Goal: Task Accomplishment & Management: Use online tool/utility

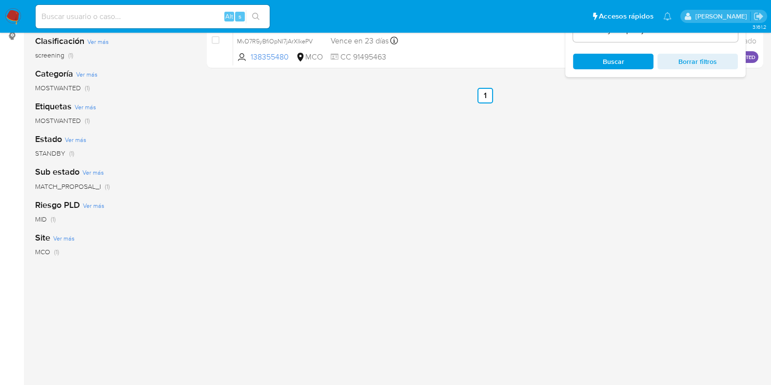
scroll to position [13, 0]
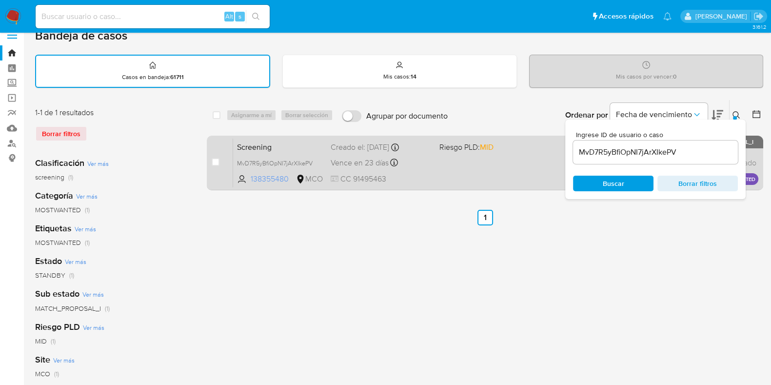
click at [259, 176] on span "138355480" at bounding box center [272, 179] width 43 height 11
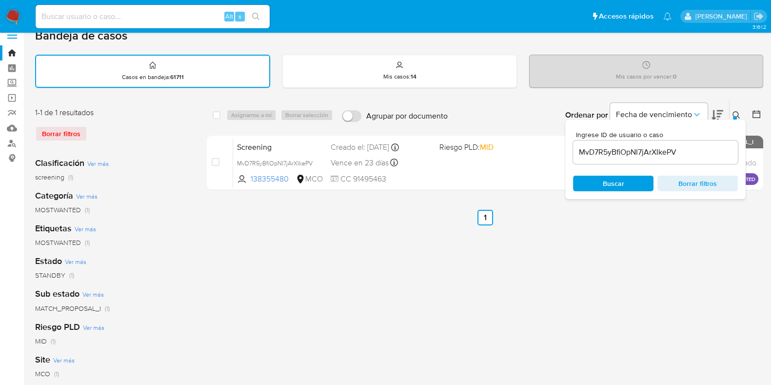
click at [158, 8] on div "Alt s" at bounding box center [153, 16] width 234 height 23
click at [153, 16] on input at bounding box center [153, 16] width 234 height 13
paste input "708114573"
type input "708114573"
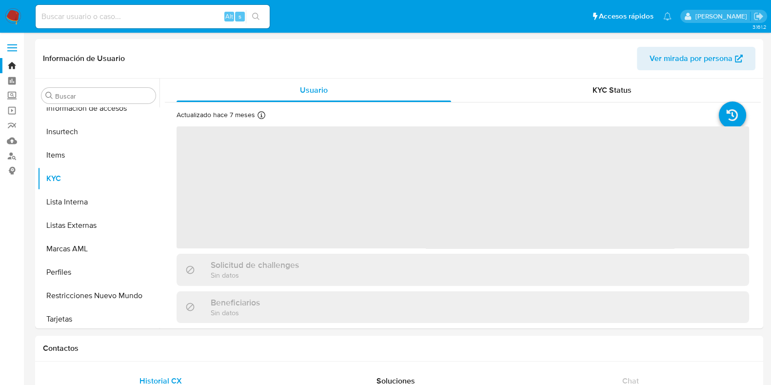
scroll to position [459, 0]
select select "10"
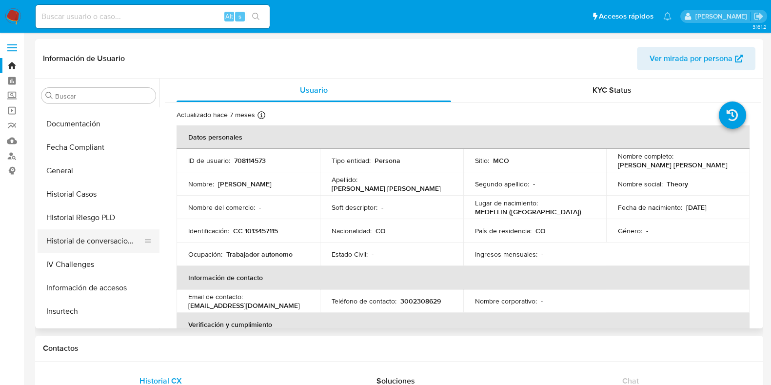
scroll to position [215, 0]
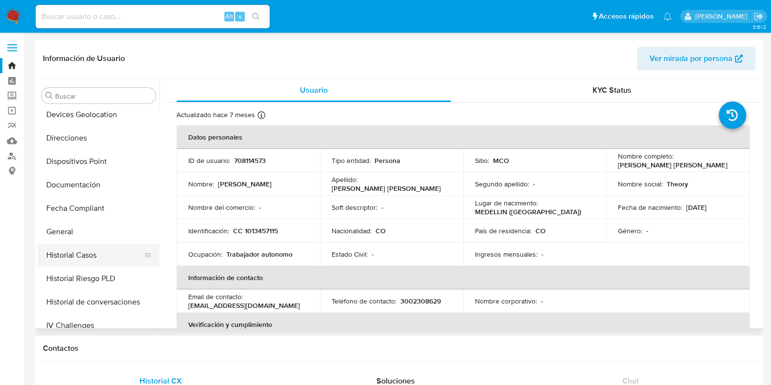
click at [78, 263] on button "Historial Casos" at bounding box center [95, 254] width 114 height 23
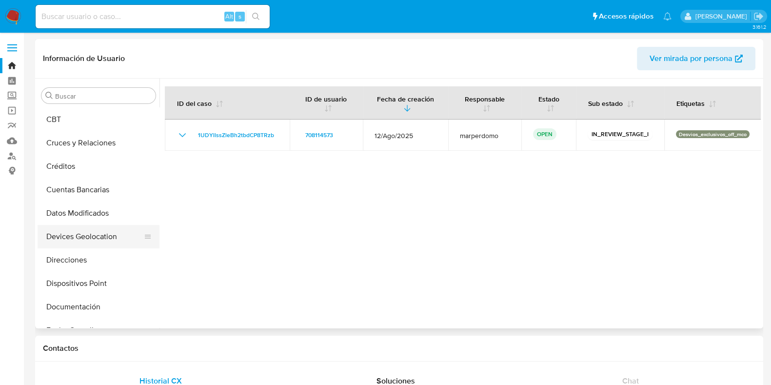
scroll to position [154, 0]
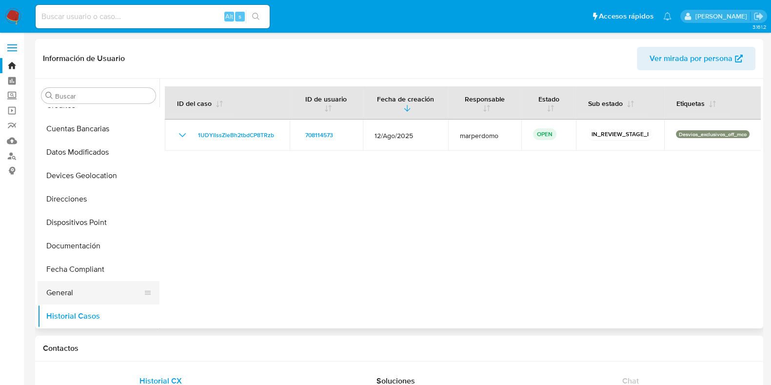
click at [71, 292] on button "General" at bounding box center [95, 292] width 114 height 23
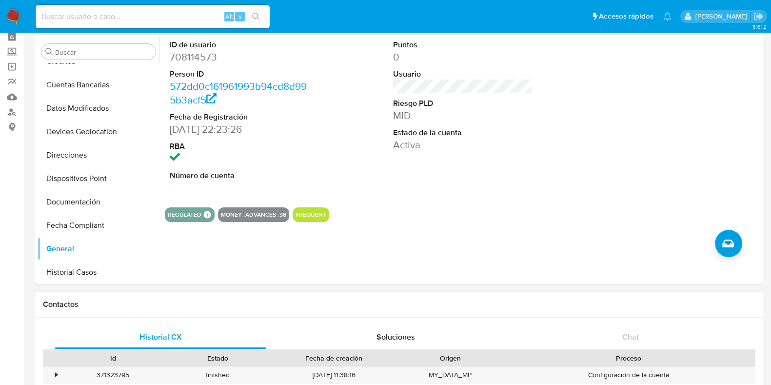
scroll to position [0, 0]
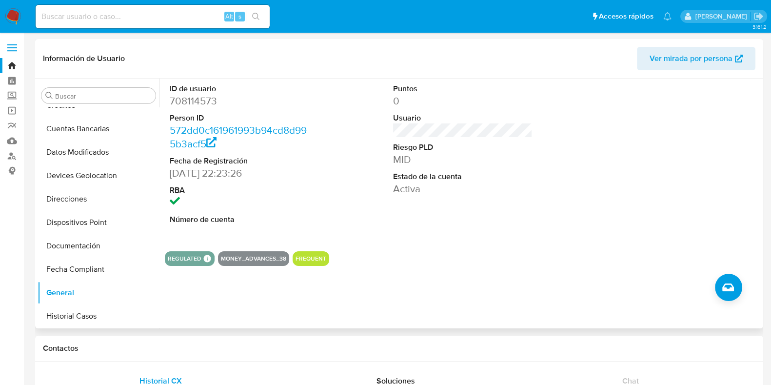
drag, startPoint x: 387, startPoint y: 157, endPoint x: 395, endPoint y: 157, distance: 7.8
click at [390, 157] on div "Puntos 0 Usuario Riesgo PLD MID Estado de la cuenta Activa" at bounding box center [462, 161] width 149 height 165
click at [395, 157] on dd "MID" at bounding box center [463, 160] width 140 height 14
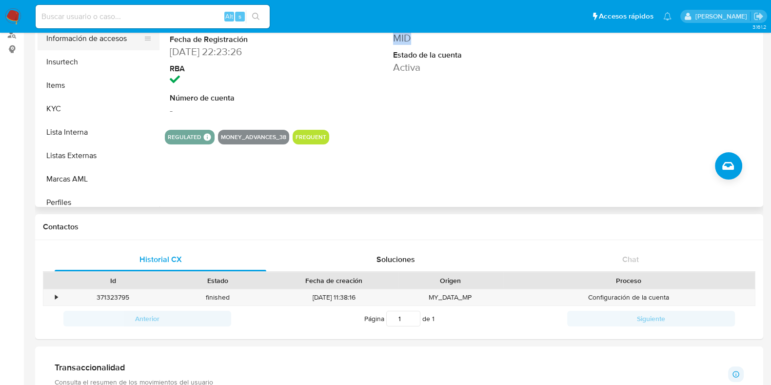
scroll to position [426, 0]
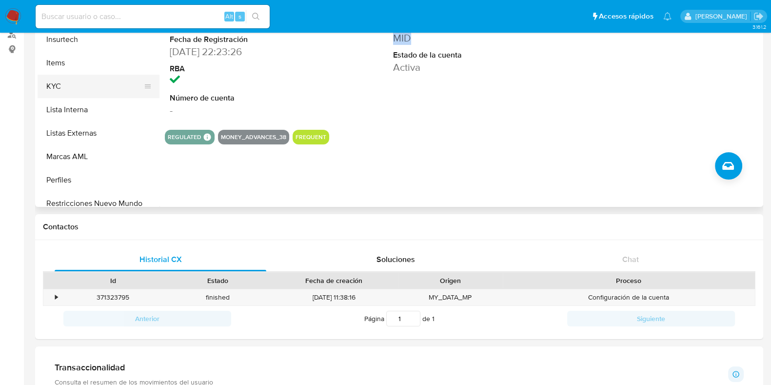
click at [66, 76] on button "KYC" at bounding box center [95, 86] width 114 height 23
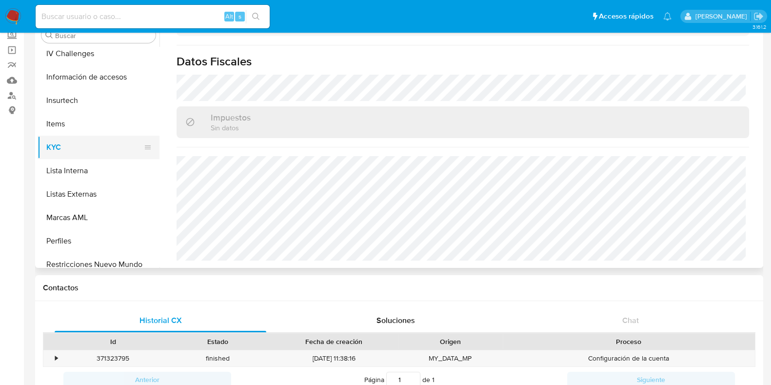
scroll to position [459, 0]
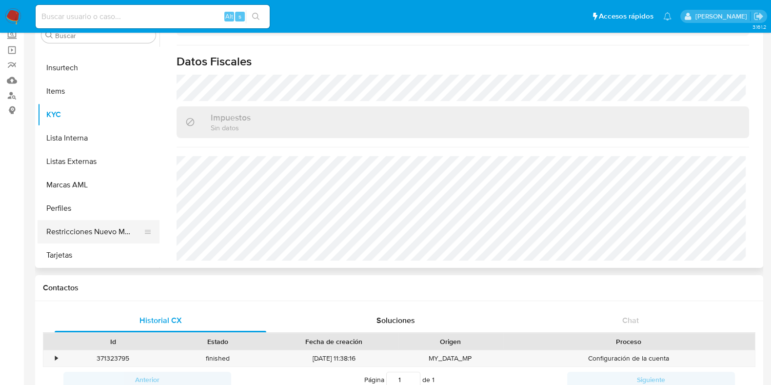
click at [99, 233] on button "Restricciones Nuevo Mundo" at bounding box center [95, 231] width 114 height 23
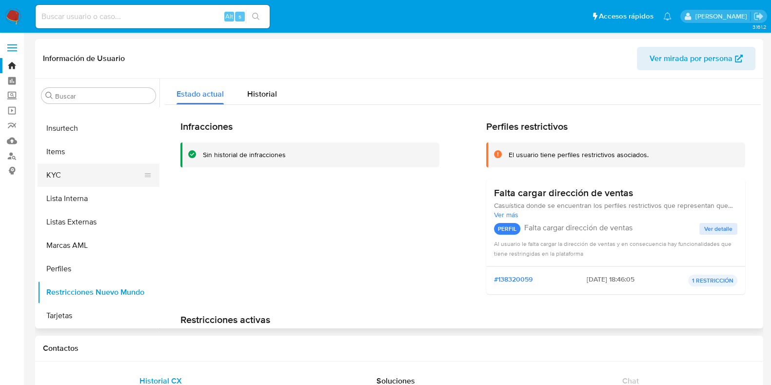
click at [56, 169] on button "KYC" at bounding box center [95, 174] width 114 height 23
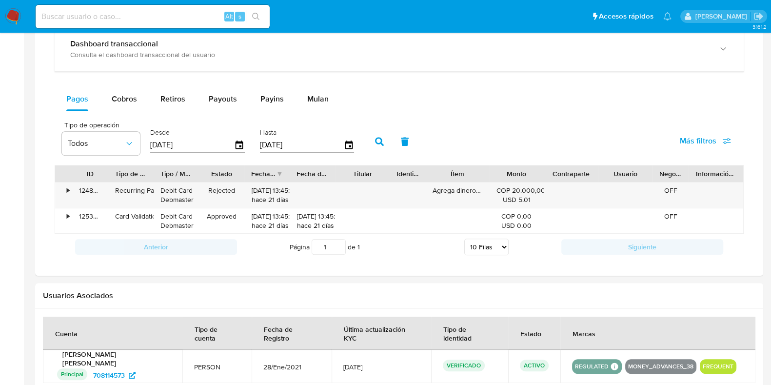
scroll to position [489, 0]
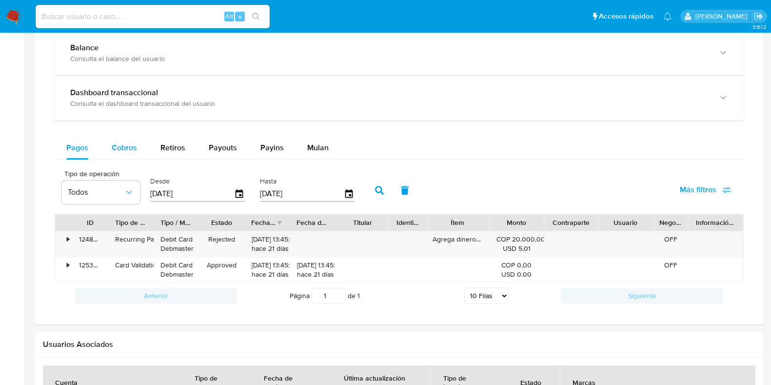
click at [119, 142] on span "Cobros" at bounding box center [124, 147] width 25 height 11
select select "10"
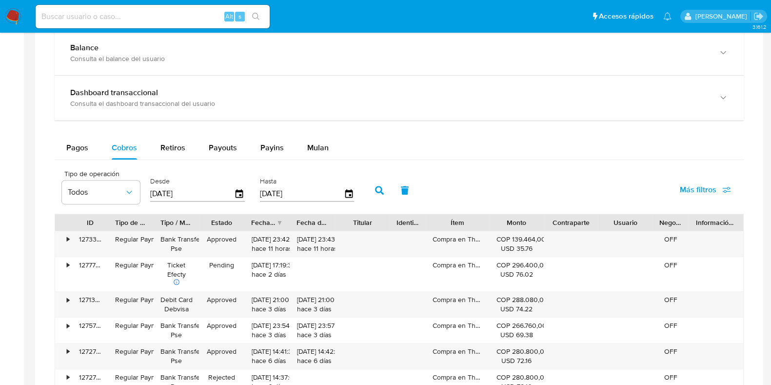
scroll to position [550, 0]
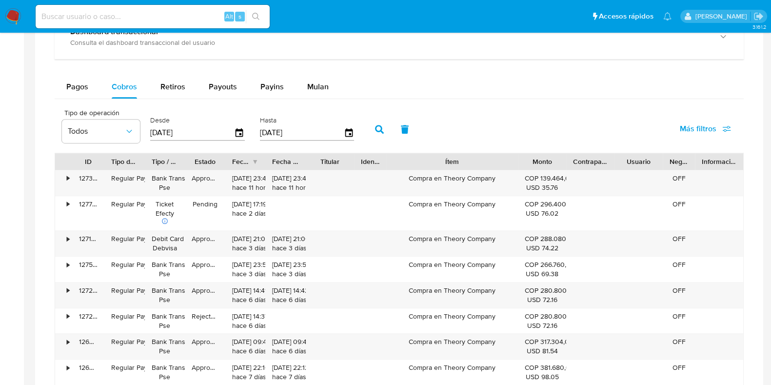
drag, startPoint x: 483, startPoint y: 159, endPoint x: 551, endPoint y: 156, distance: 68.3
click at [551, 156] on div "ID Tipo de operación Tipo / Método Estado Fecha de creación Fecha de aprobación…" at bounding box center [399, 161] width 688 height 17
drag, startPoint x: 445, startPoint y: 177, endPoint x: 500, endPoint y: 177, distance: 54.6
click at [500, 177] on div "Compra en Theory Company" at bounding box center [452, 182] width 132 height 25
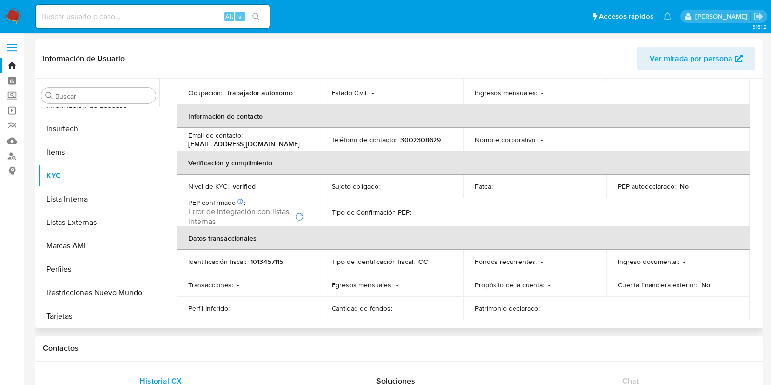
scroll to position [0, 0]
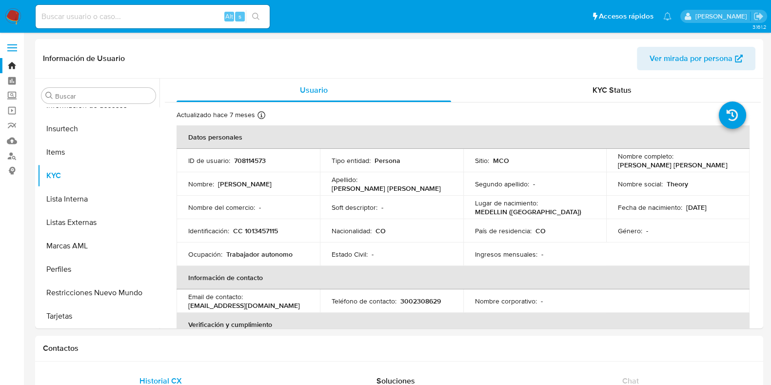
click at [128, 18] on input at bounding box center [153, 16] width 234 height 13
paste input "1UDYllssZleBh2tbdCP8TRzb"
type input "1UDYllssZleBh2tbdCP8TRzb"
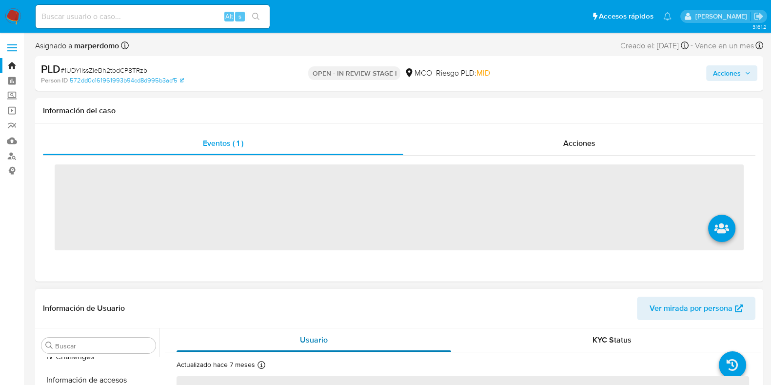
scroll to position [459, 0]
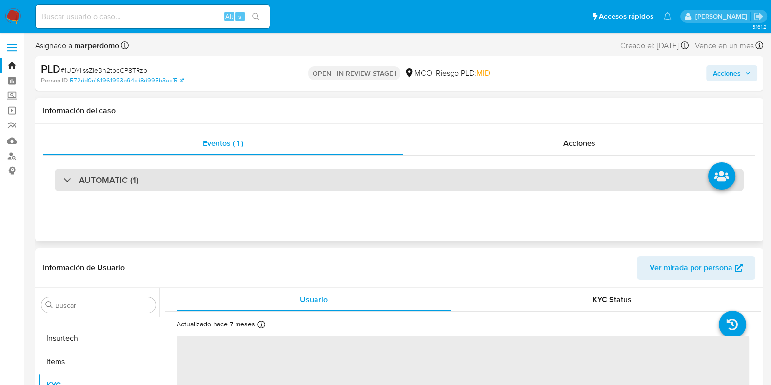
select select "10"
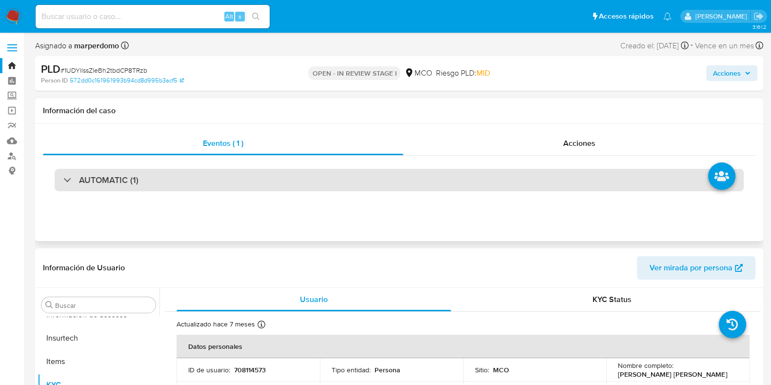
click at [163, 173] on div "AUTOMATIC (1)" at bounding box center [399, 180] width 689 height 22
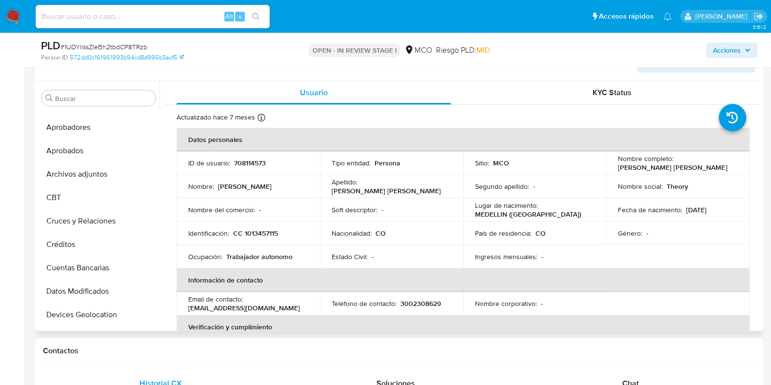
scroll to position [0, 0]
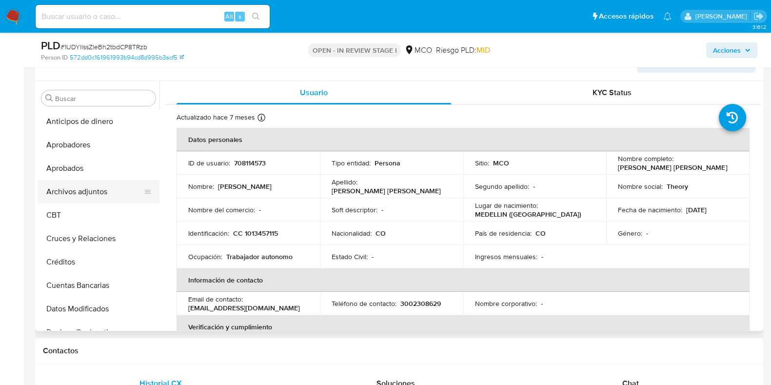
click at [93, 194] on button "Archivos adjuntos" at bounding box center [95, 191] width 114 height 23
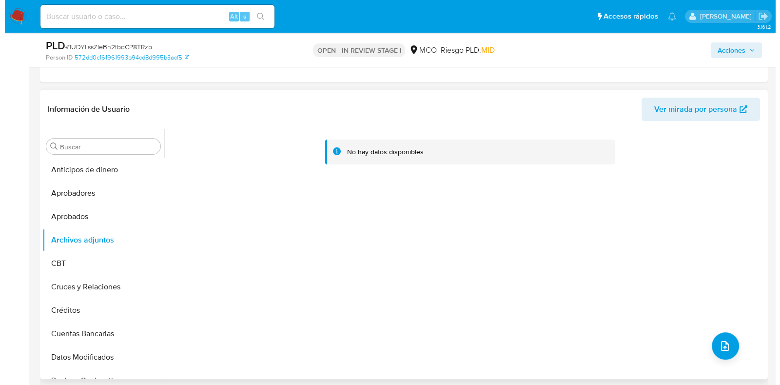
scroll to position [305, 0]
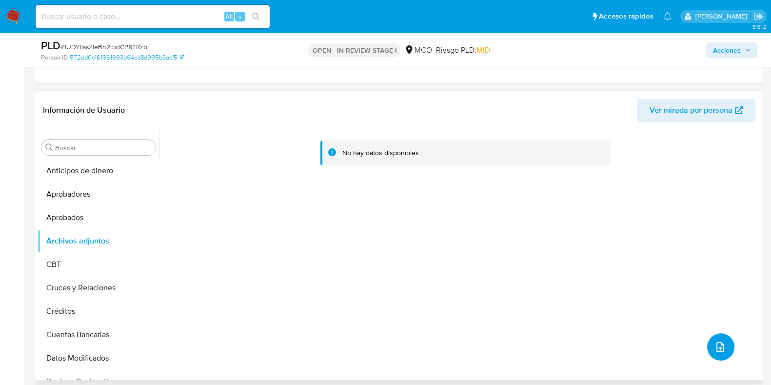
click at [717, 346] on icon "upload-file" at bounding box center [721, 347] width 12 height 12
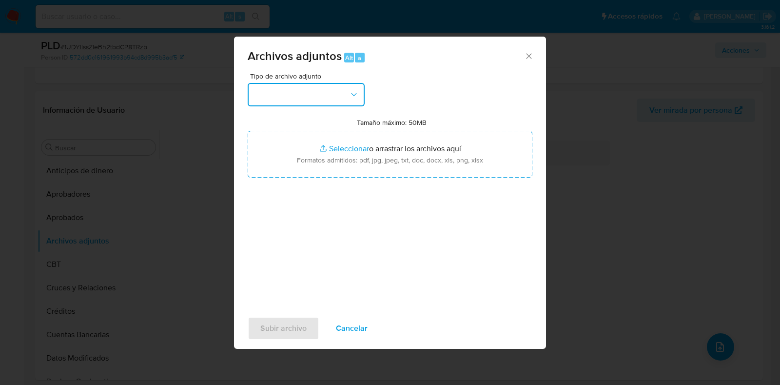
click at [337, 88] on button "button" at bounding box center [306, 94] width 117 height 23
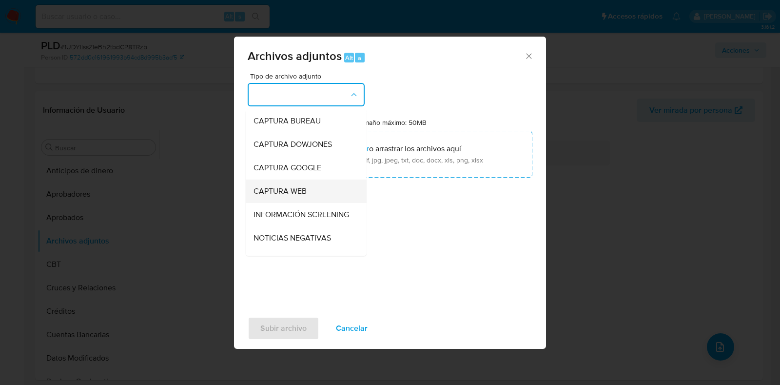
scroll to position [121, 0]
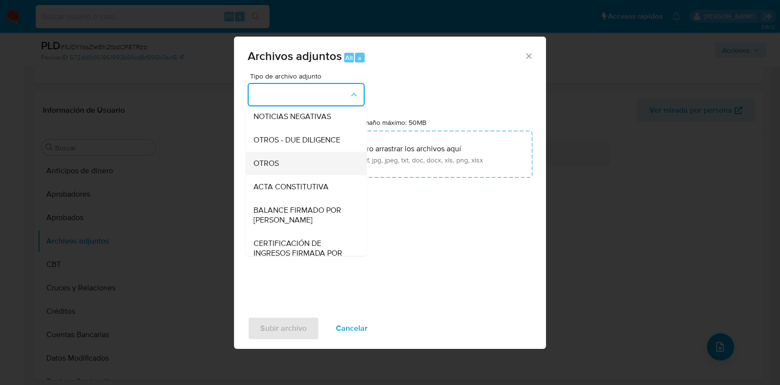
click at [266, 168] on span "OTROS" at bounding box center [266, 164] width 25 height 10
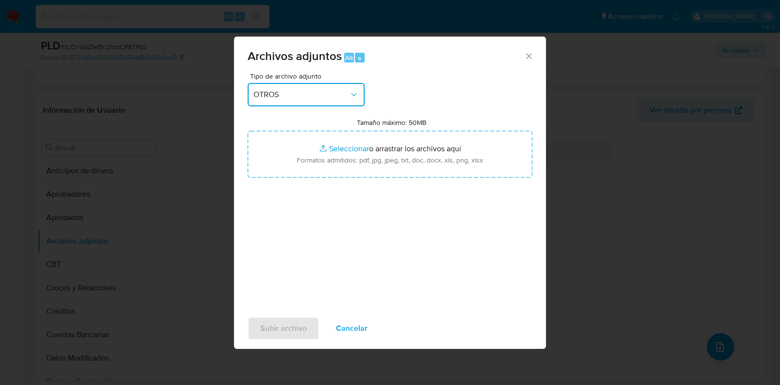
click at [355, 91] on icon "button" at bounding box center [354, 95] width 10 height 10
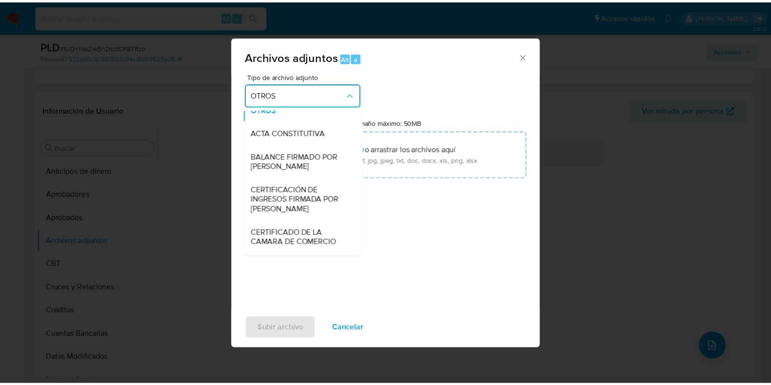
scroll to position [183, 0]
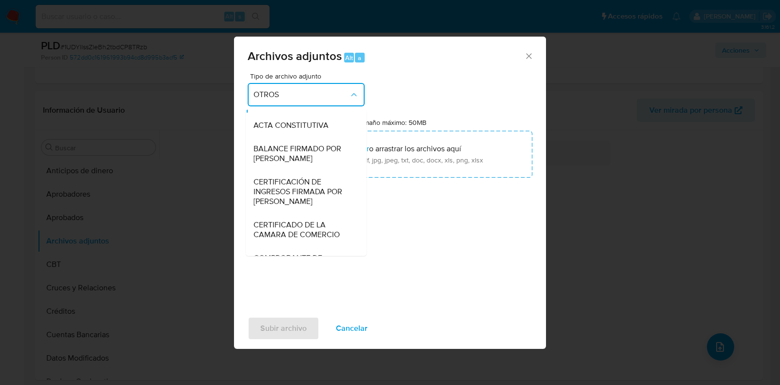
click at [446, 75] on div "Tipo de archivo adjunto OTROS CAPTURA BUREAU CAPTURA DOWJONES CAPTURA GOOGLE CA…" at bounding box center [390, 188] width 285 height 230
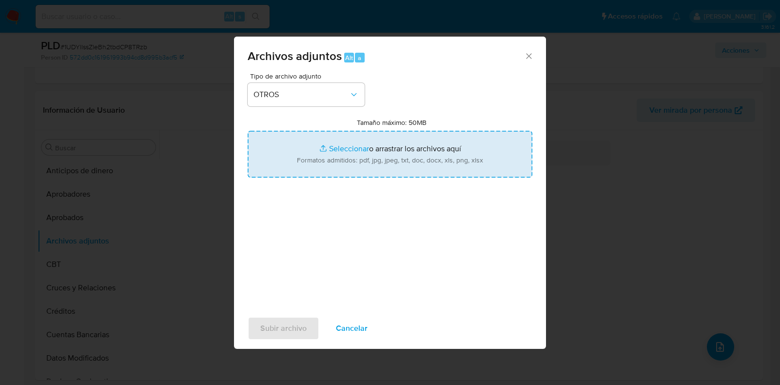
click at [366, 156] on input "Tamaño máximo: 50MB Seleccionar archivos" at bounding box center [390, 154] width 285 height 47
type input "C:\fakepath\708114573 - 25_09_2025.pdf"
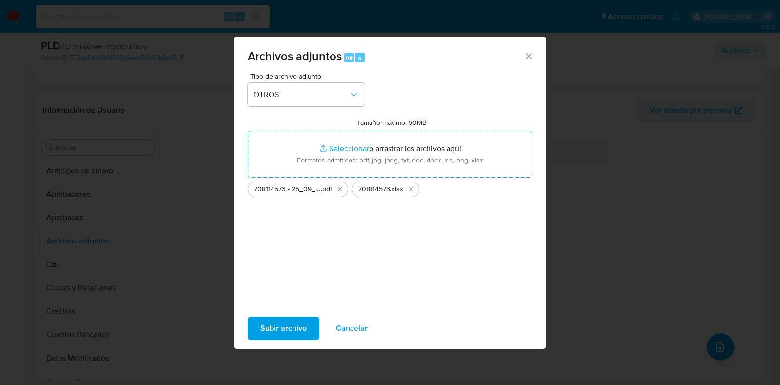
click at [284, 328] on span "Subir archivo" at bounding box center [283, 328] width 46 height 21
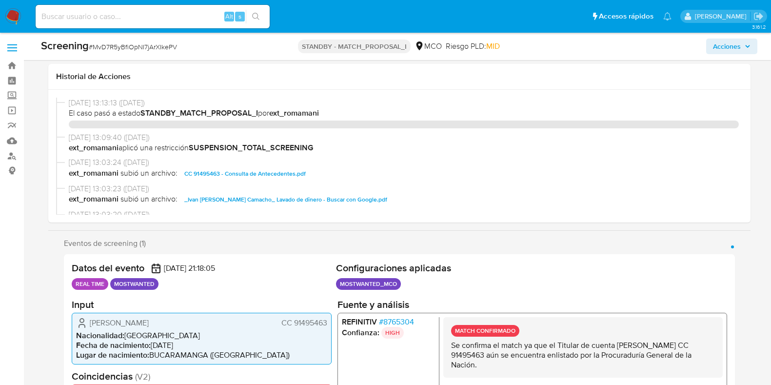
select select "10"
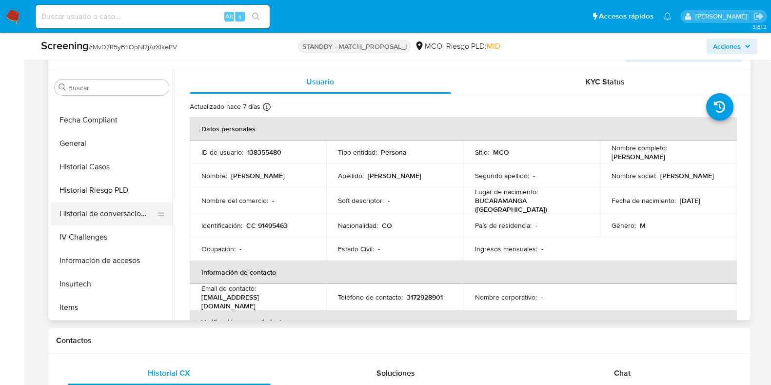
scroll to position [276, 0]
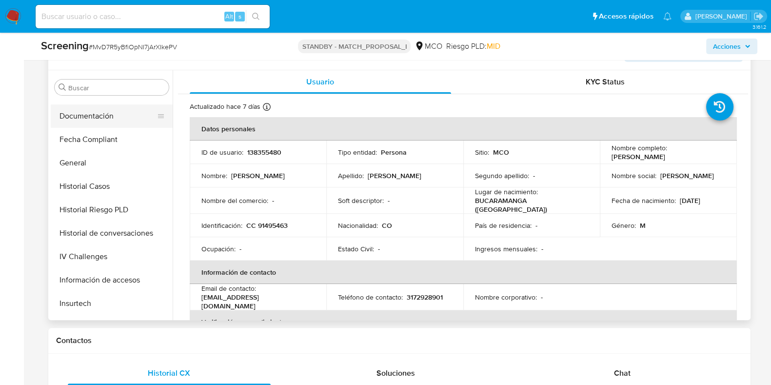
click at [98, 120] on button "Documentación" at bounding box center [108, 115] width 114 height 23
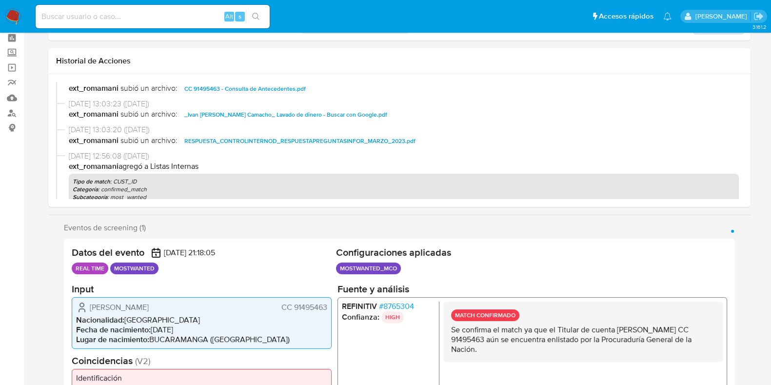
scroll to position [0, 0]
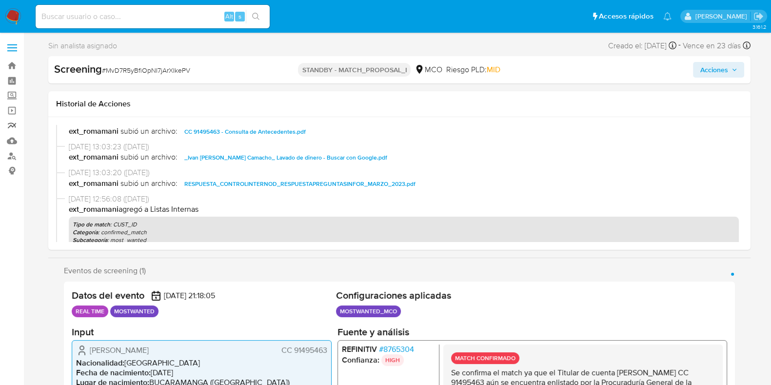
click at [17, 132] on link "Reportes" at bounding box center [58, 125] width 116 height 15
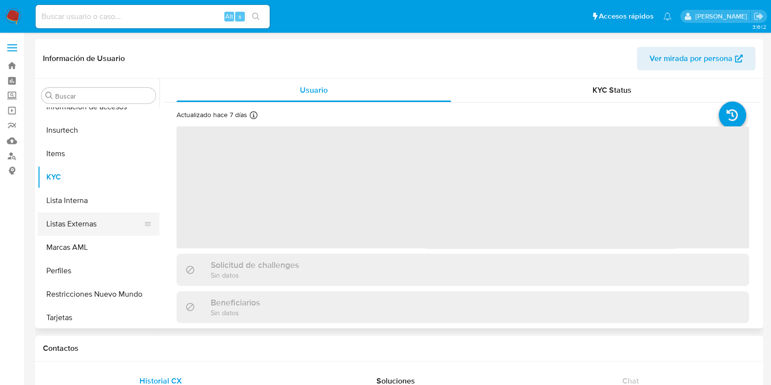
scroll to position [459, 0]
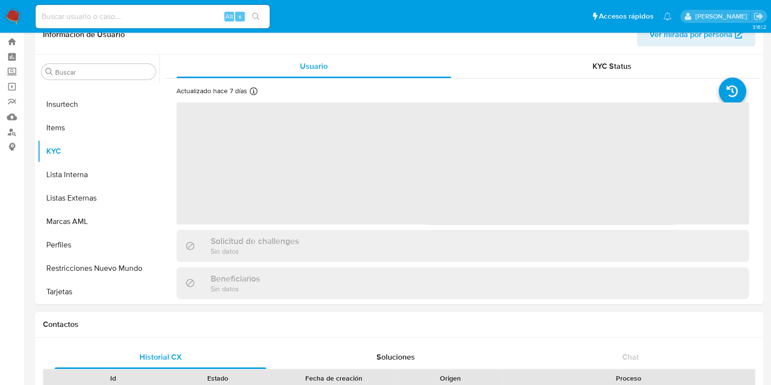
select select "10"
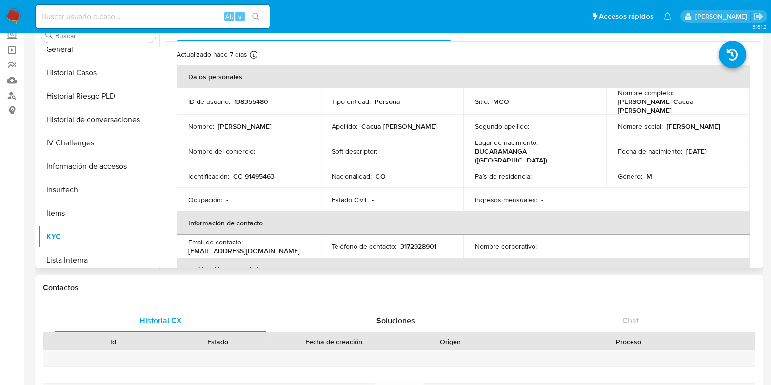
scroll to position [276, 0]
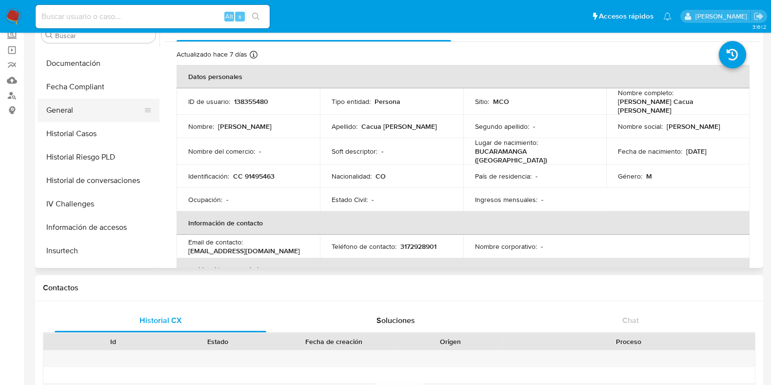
click at [79, 107] on button "General" at bounding box center [95, 110] width 114 height 23
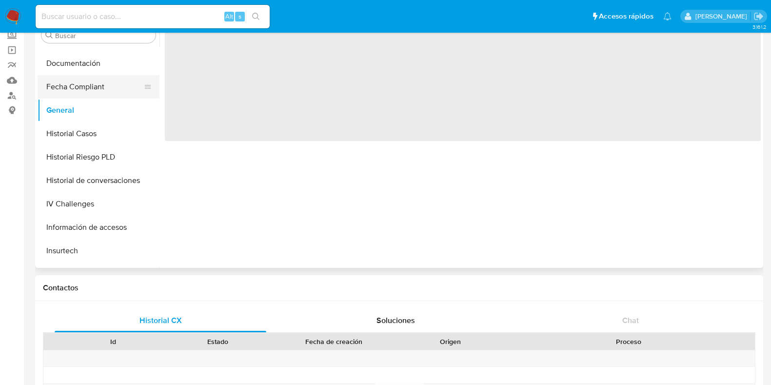
click at [89, 80] on button "Fecha Compliant" at bounding box center [95, 86] width 114 height 23
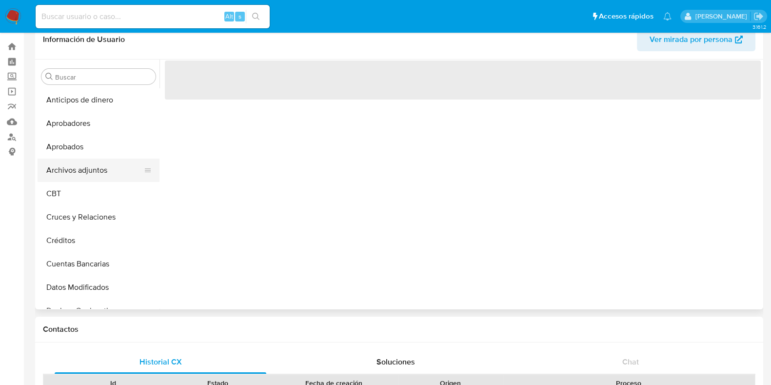
scroll to position [0, 0]
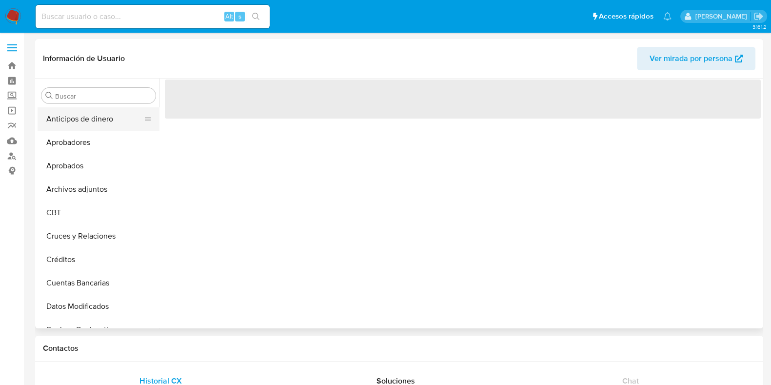
click at [91, 113] on button "Anticipos de dinero" at bounding box center [95, 118] width 114 height 23
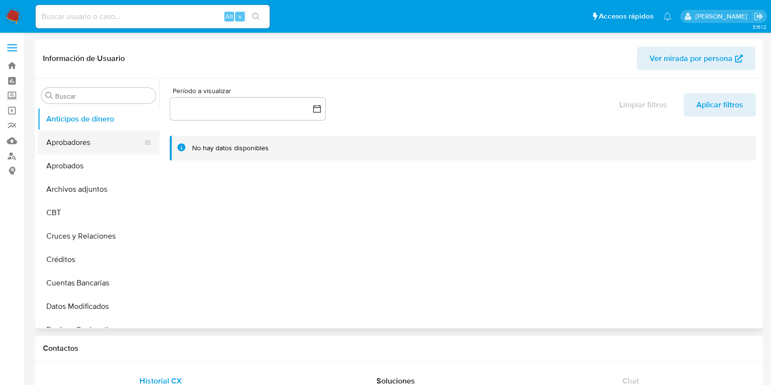
click at [77, 140] on button "Aprobadores" at bounding box center [95, 142] width 114 height 23
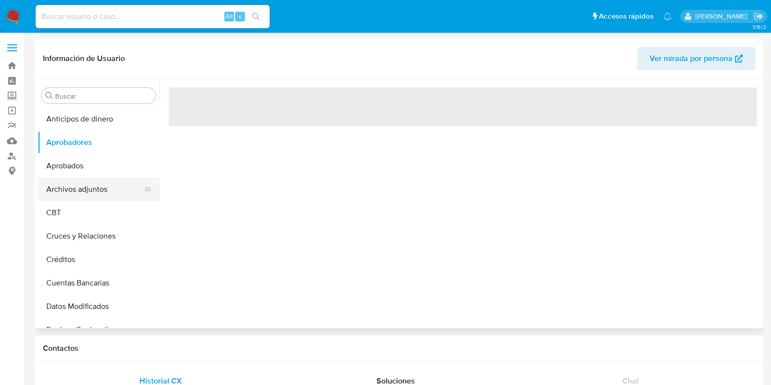
click at [72, 189] on button "Archivos adjuntos" at bounding box center [95, 189] width 114 height 23
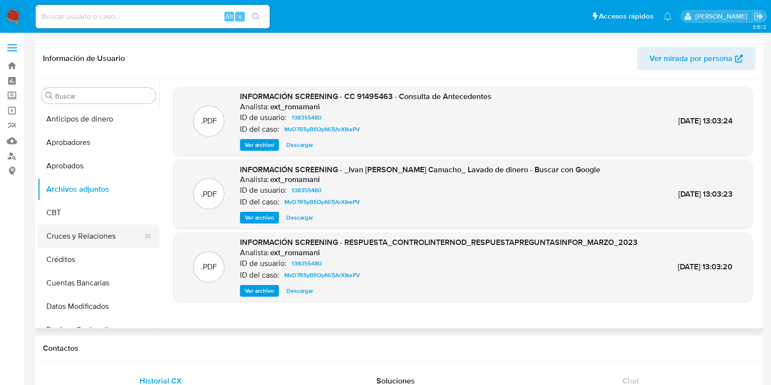
click at [73, 234] on button "Cruces y Relaciones" at bounding box center [95, 235] width 114 height 23
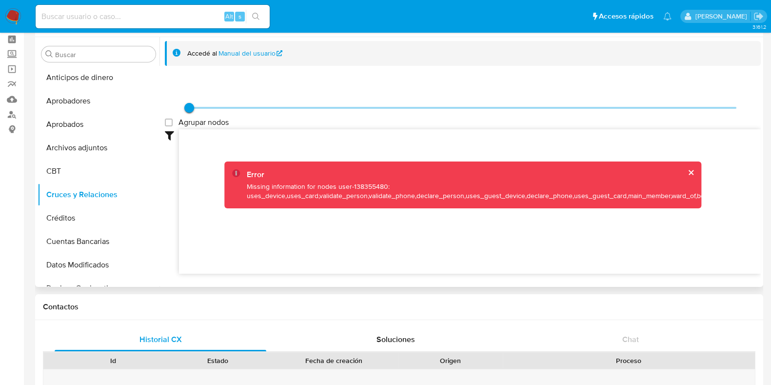
scroll to position [60, 0]
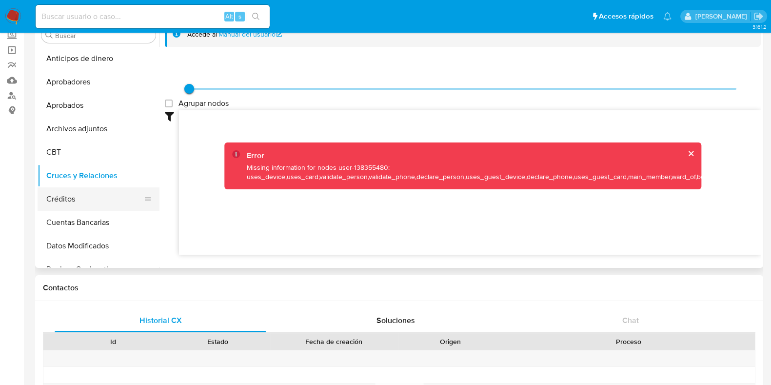
click at [66, 203] on button "Créditos" at bounding box center [95, 198] width 114 height 23
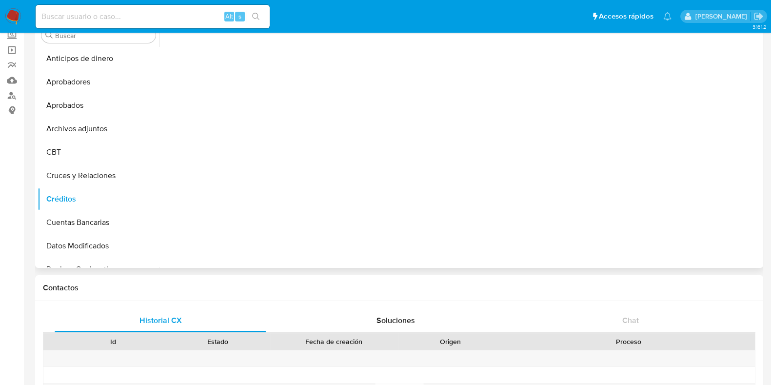
scroll to position [0, 0]
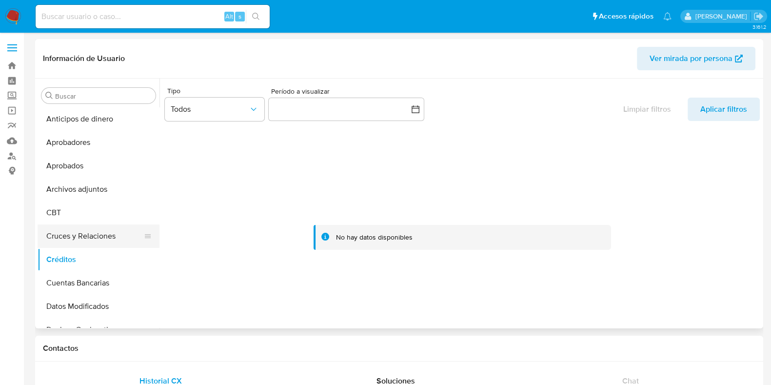
click at [100, 237] on button "Cruces y Relaciones" at bounding box center [95, 235] width 114 height 23
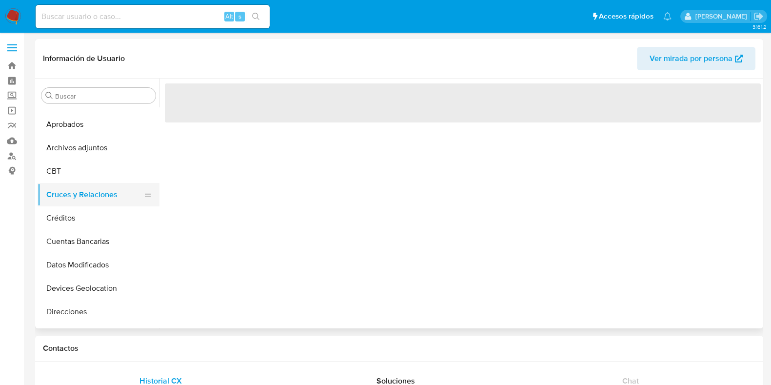
scroll to position [60, 0]
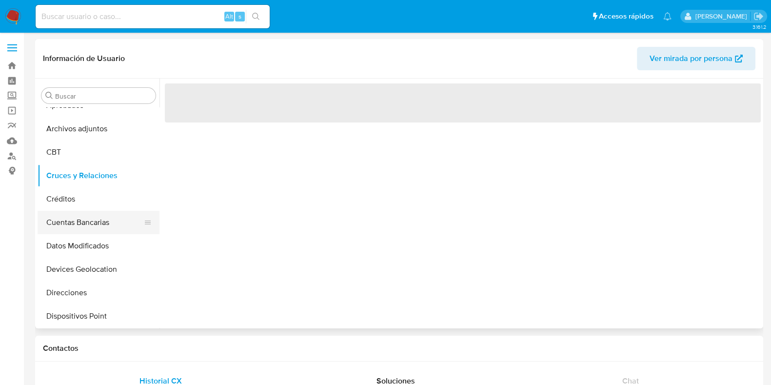
click at [99, 224] on button "Cuentas Bancarias" at bounding box center [95, 222] width 114 height 23
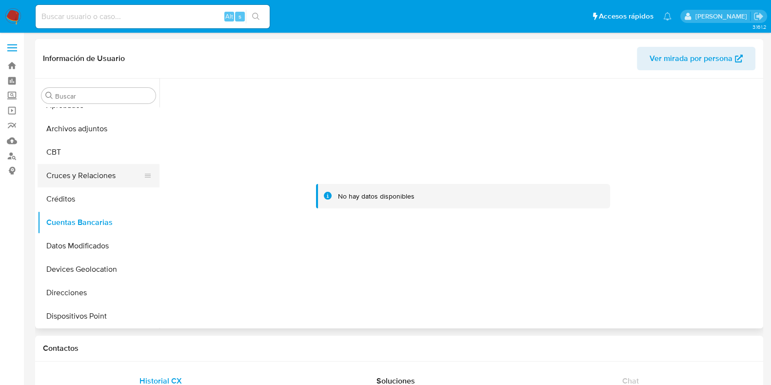
click at [76, 179] on button "Cruces y Relaciones" at bounding box center [95, 175] width 114 height 23
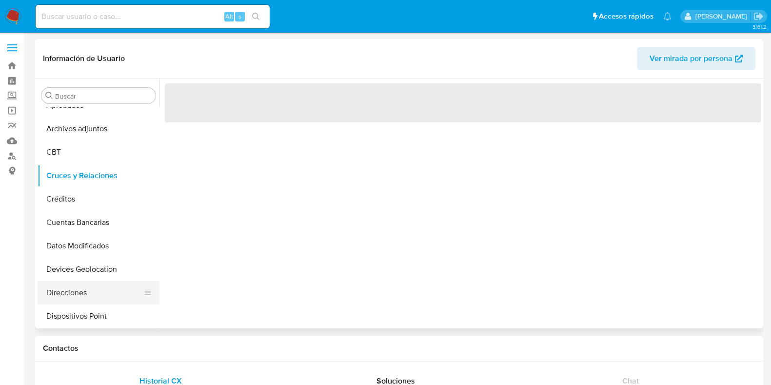
click at [71, 290] on button "Direcciones" at bounding box center [95, 292] width 114 height 23
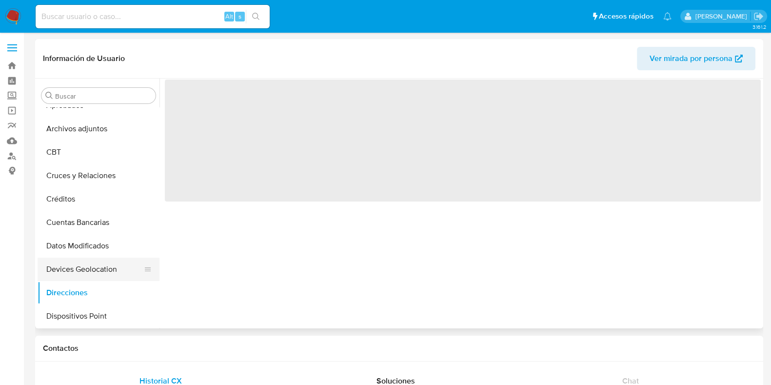
click at [80, 267] on button "Devices Geolocation" at bounding box center [95, 269] width 114 height 23
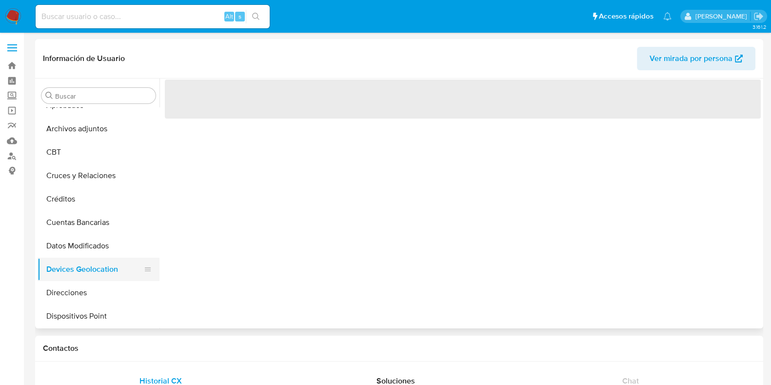
scroll to position [121, 0]
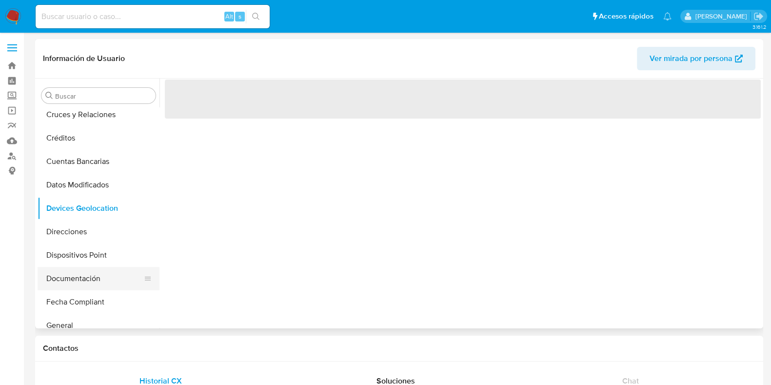
click at [76, 284] on button "Documentación" at bounding box center [95, 278] width 114 height 23
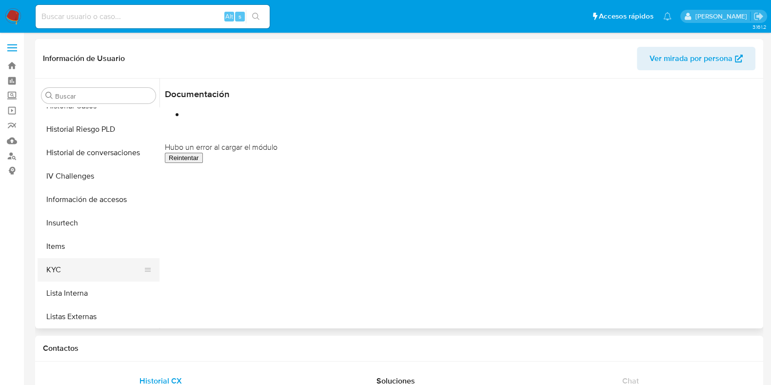
scroll to position [366, 0]
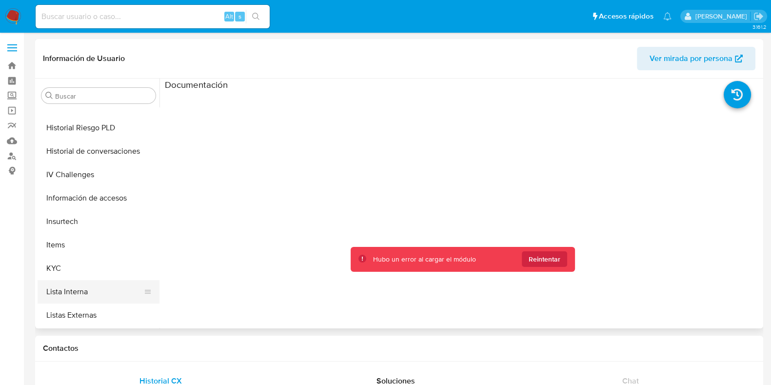
click at [78, 289] on button "Lista Interna" at bounding box center [95, 291] width 114 height 23
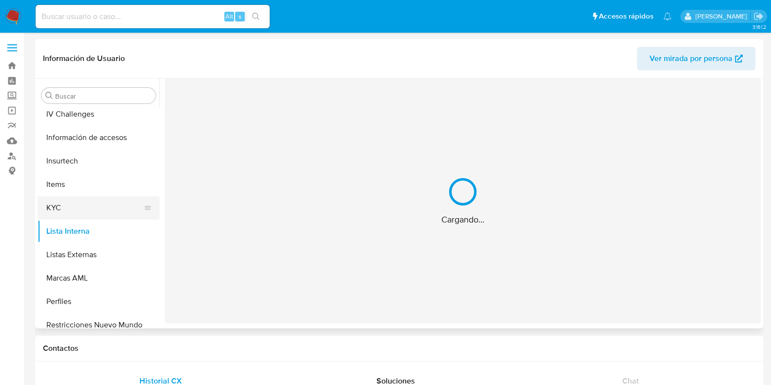
scroll to position [459, 0]
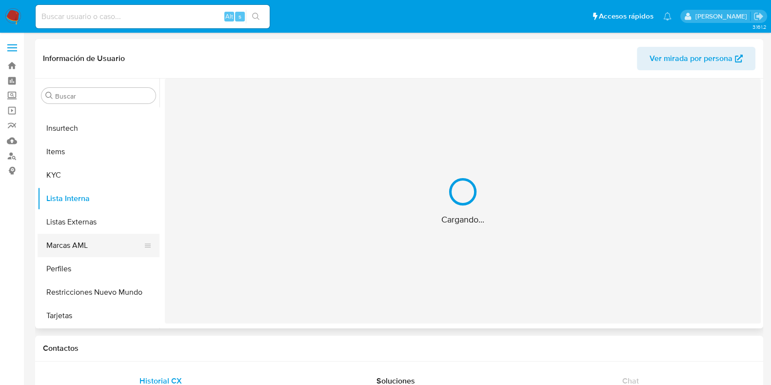
click at [81, 242] on button "Marcas AML" at bounding box center [95, 245] width 114 height 23
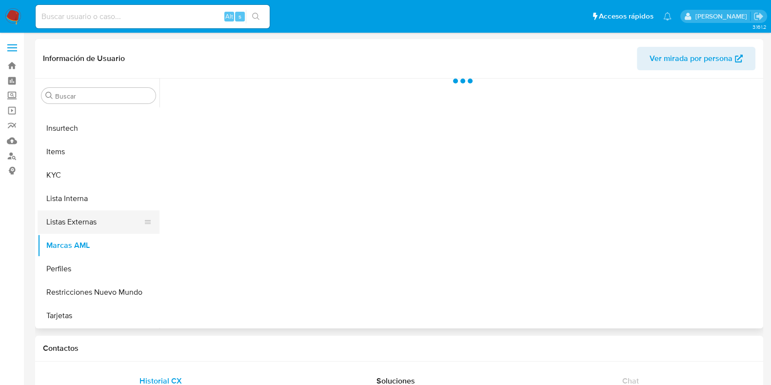
click at [86, 212] on button "Listas Externas" at bounding box center [95, 221] width 114 height 23
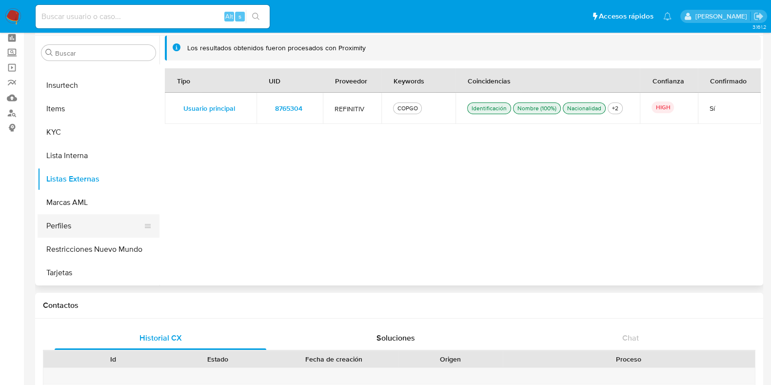
scroll to position [60, 0]
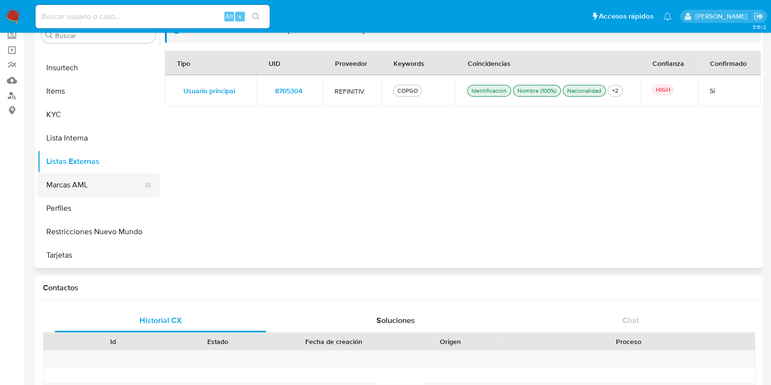
click at [86, 189] on button "Marcas AML" at bounding box center [95, 184] width 114 height 23
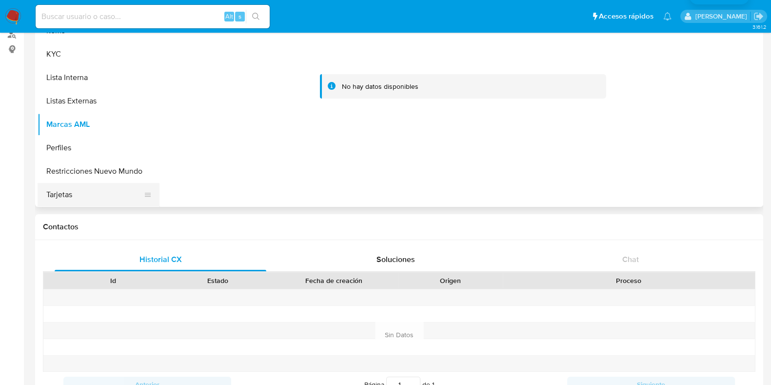
scroll to position [459, 0]
click at [81, 190] on button "Tarjetas" at bounding box center [95, 193] width 114 height 23
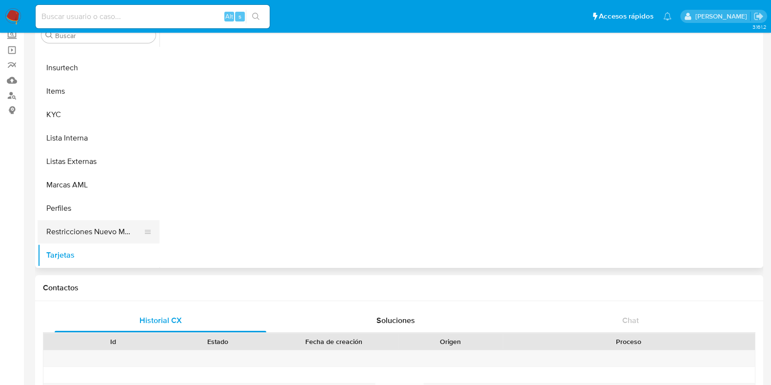
click at [86, 228] on button "Restricciones Nuevo Mundo" at bounding box center [95, 231] width 114 height 23
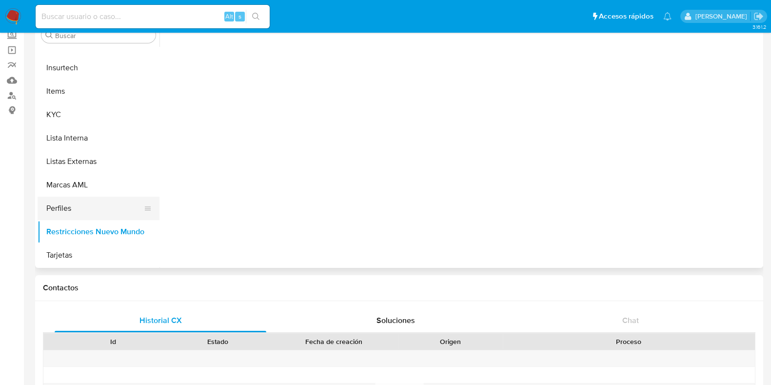
click at [94, 201] on button "Perfiles" at bounding box center [95, 208] width 114 height 23
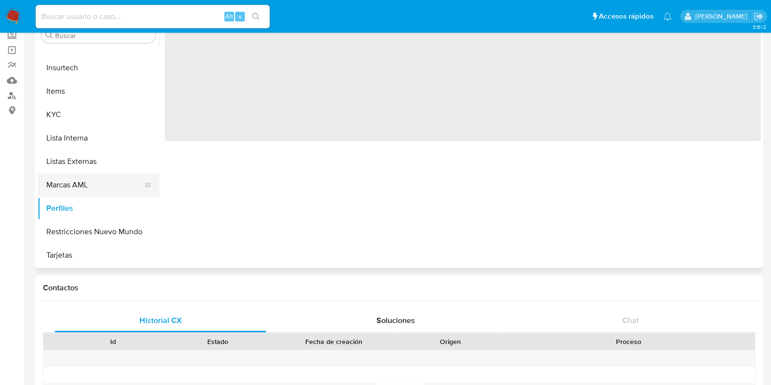
click at [104, 184] on button "Marcas AML" at bounding box center [95, 184] width 114 height 23
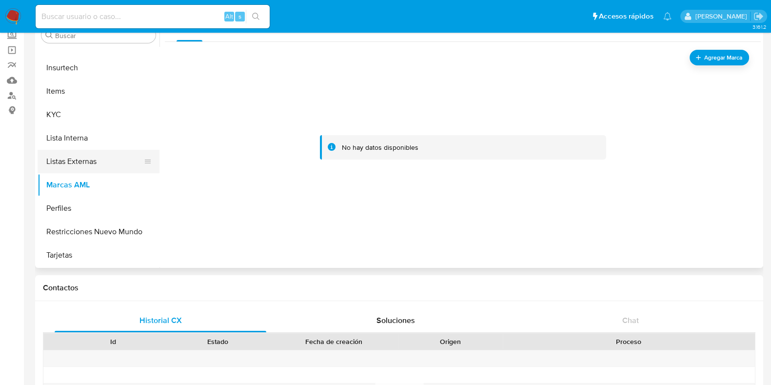
click at [98, 162] on button "Listas Externas" at bounding box center [95, 161] width 114 height 23
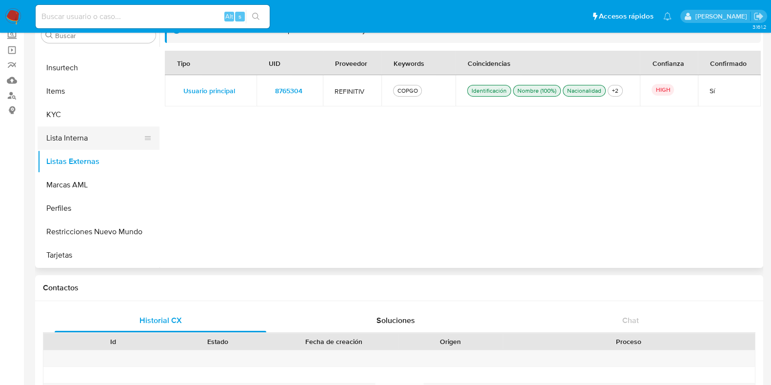
click at [102, 137] on button "Lista Interna" at bounding box center [95, 137] width 114 height 23
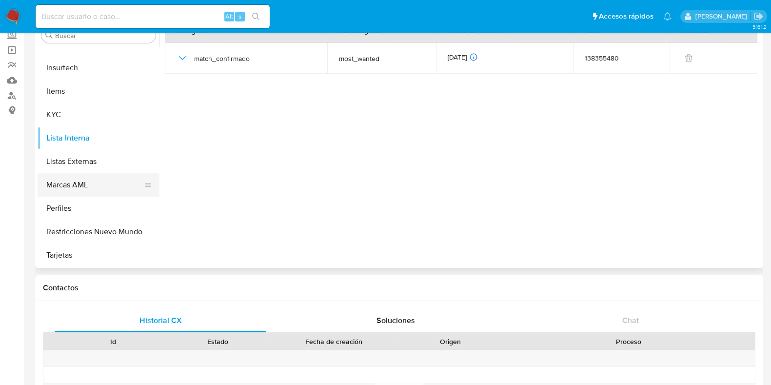
scroll to position [398, 0]
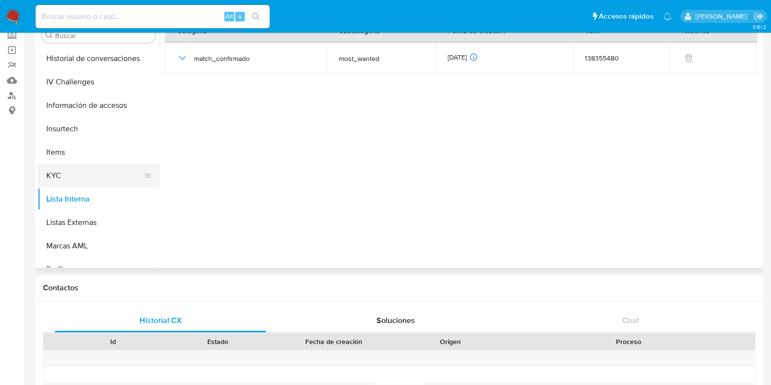
click at [96, 173] on button "KYC" at bounding box center [95, 175] width 114 height 23
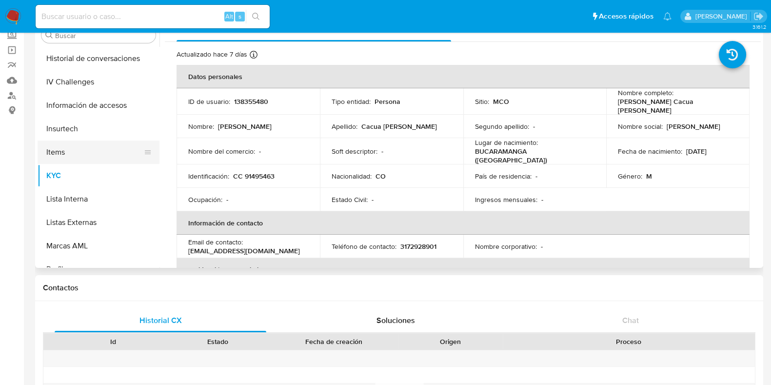
click at [96, 150] on button "Items" at bounding box center [95, 151] width 114 height 23
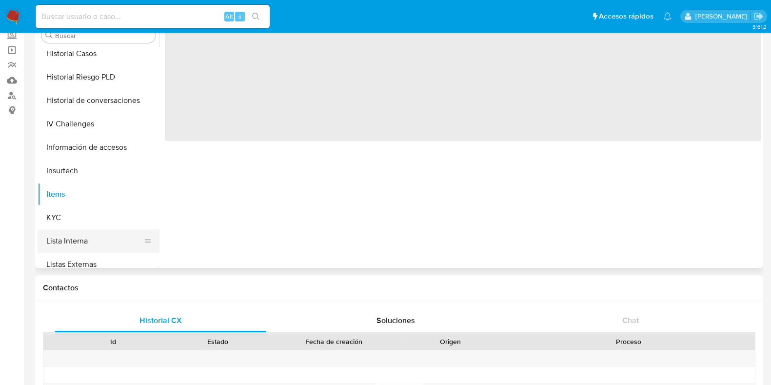
scroll to position [337, 0]
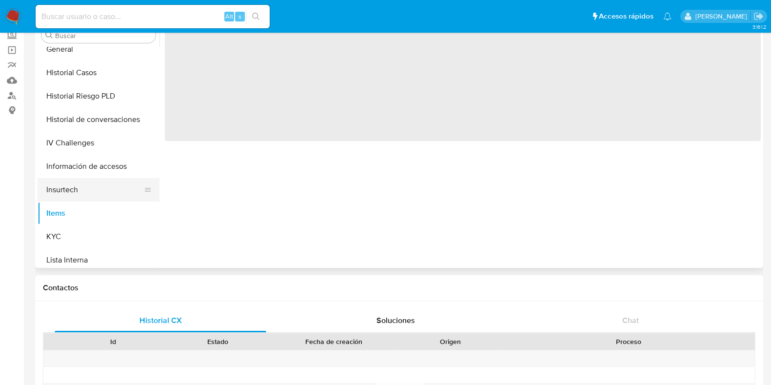
click at [89, 189] on button "Insurtech" at bounding box center [95, 189] width 114 height 23
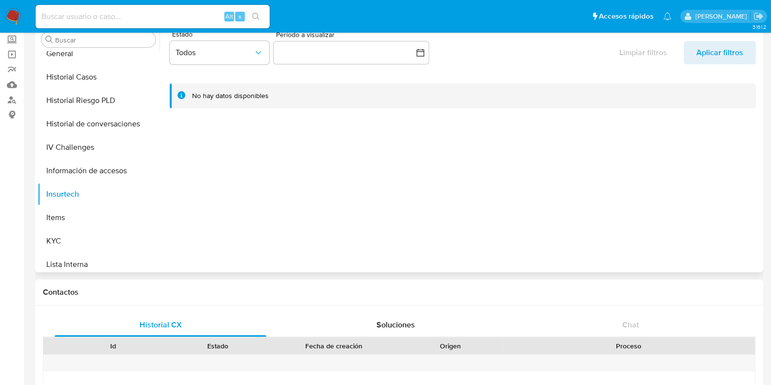
scroll to position [0, 0]
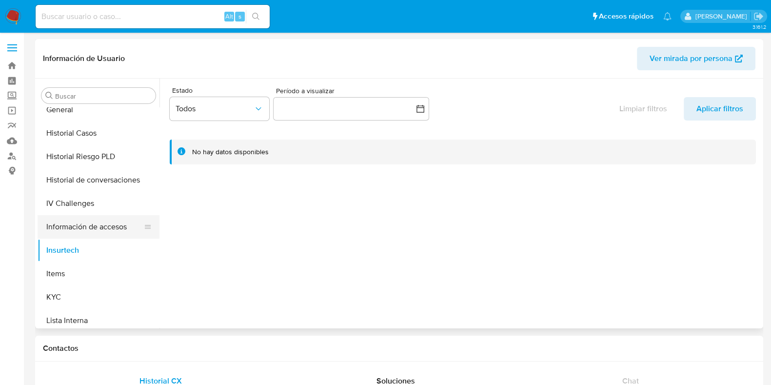
click at [116, 231] on button "Información de accesos" at bounding box center [95, 226] width 114 height 23
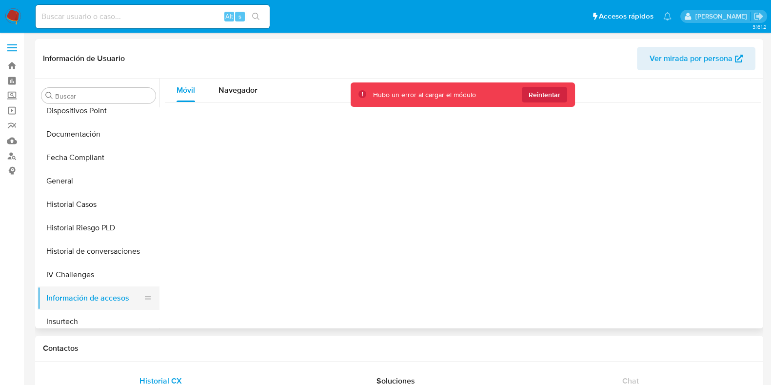
scroll to position [305, 0]
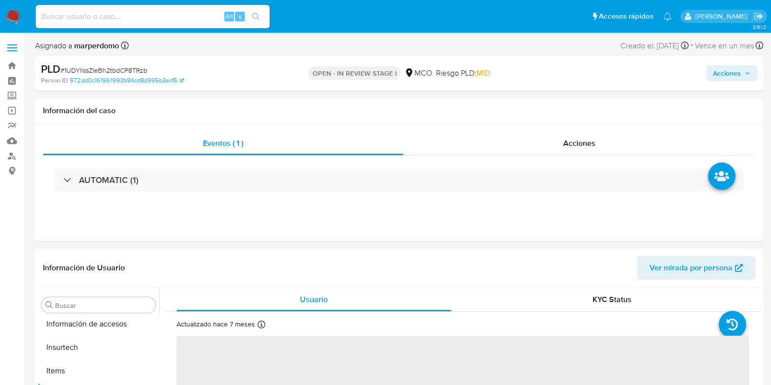
scroll to position [459, 0]
select select "10"
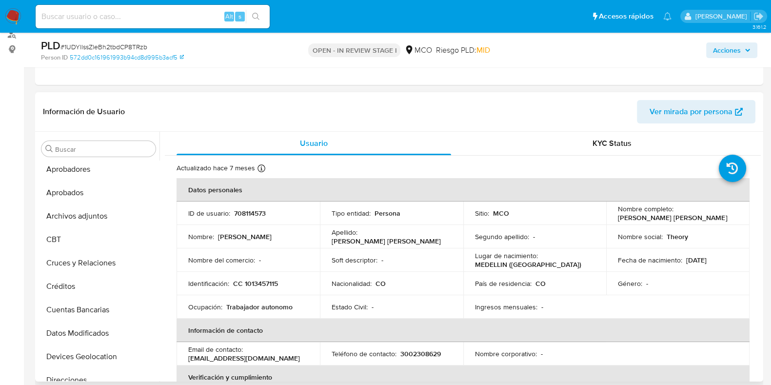
scroll to position [0, 0]
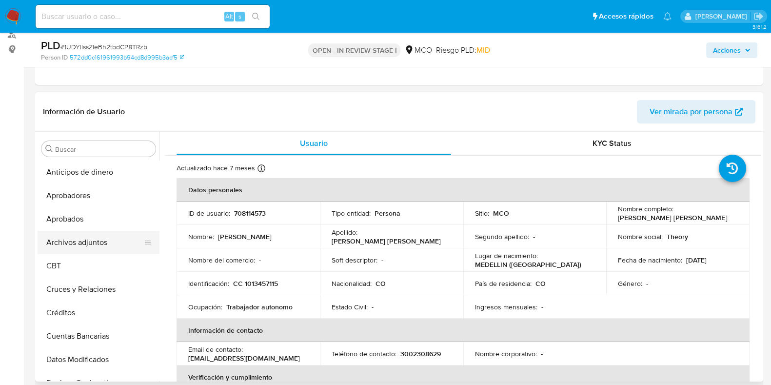
click at [90, 238] on button "Archivos adjuntos" at bounding box center [95, 242] width 114 height 23
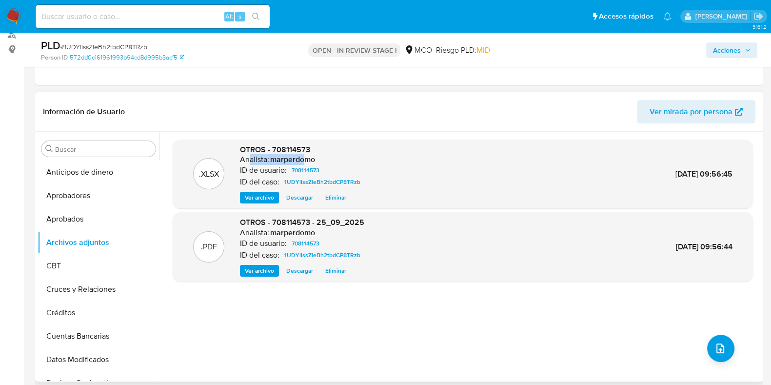
drag, startPoint x: 247, startPoint y: 157, endPoint x: 306, endPoint y: 159, distance: 58.6
click at [306, 159] on div "Analista: marperdomo" at bounding box center [302, 160] width 124 height 10
drag, startPoint x: 251, startPoint y: 233, endPoint x: 321, endPoint y: 233, distance: 69.8
click at [321, 233] on div "Analista: marperdomo" at bounding box center [302, 233] width 124 height 10
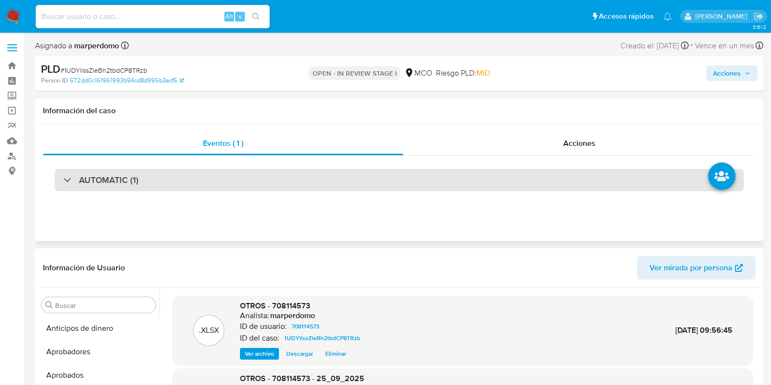
click at [95, 180] on h3 "AUTOMATIC (1)" at bounding box center [109, 180] width 60 height 11
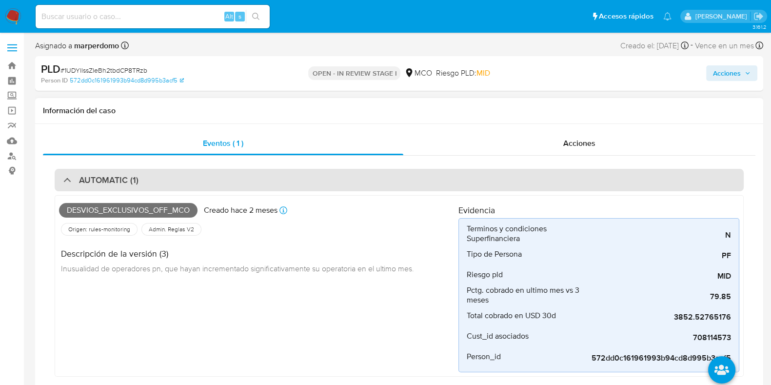
click at [95, 179] on h3 "AUTOMATIC (1)" at bounding box center [109, 180] width 60 height 11
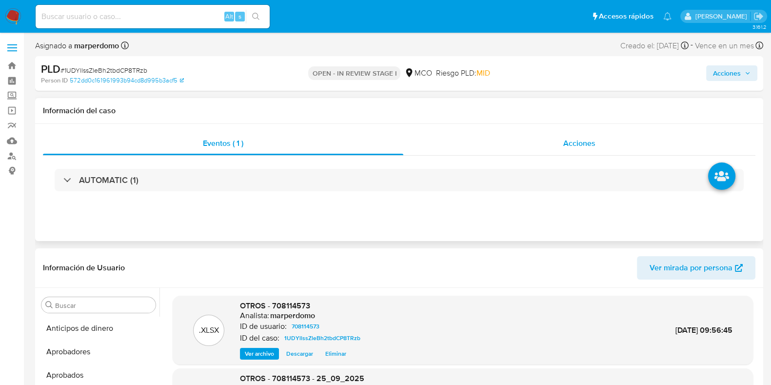
drag, startPoint x: 620, startPoint y: 140, endPoint x: 610, endPoint y: 142, distance: 9.9
click at [615, 140] on div "Acciones" at bounding box center [579, 143] width 352 height 23
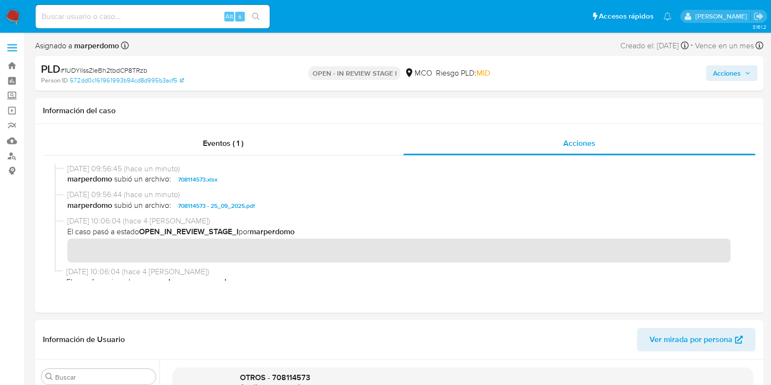
click at [741, 75] on span "Acciones" at bounding box center [732, 73] width 38 height 14
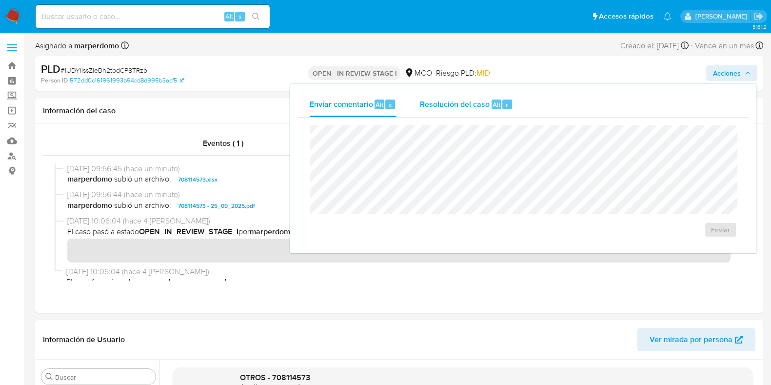
click at [464, 107] on span "Resolución del caso" at bounding box center [455, 104] width 70 height 11
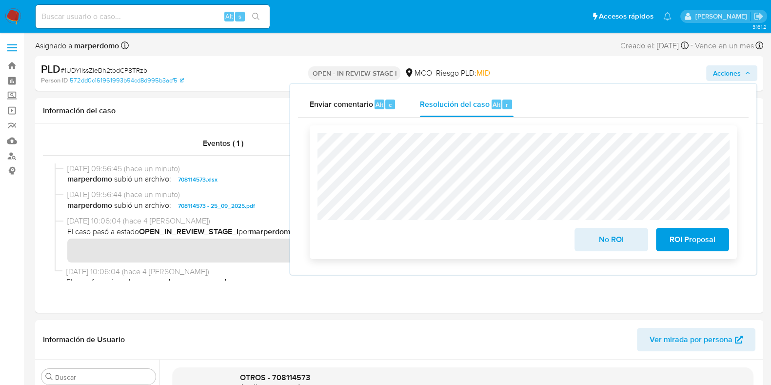
click at [627, 242] on span "No ROI" at bounding box center [611, 239] width 48 height 21
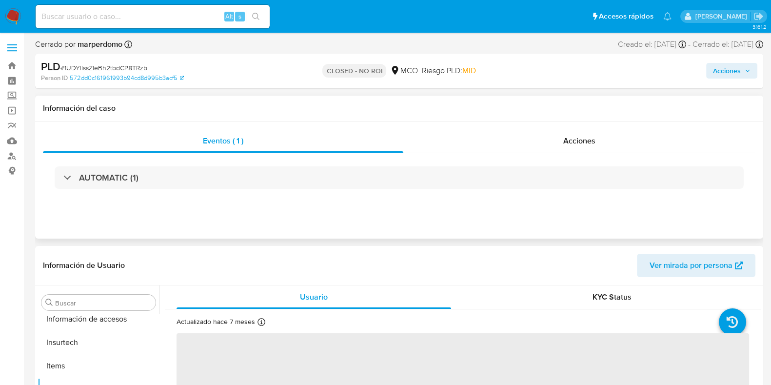
scroll to position [459, 0]
select select "10"
click at [586, 139] on span "Acciones" at bounding box center [579, 140] width 32 height 11
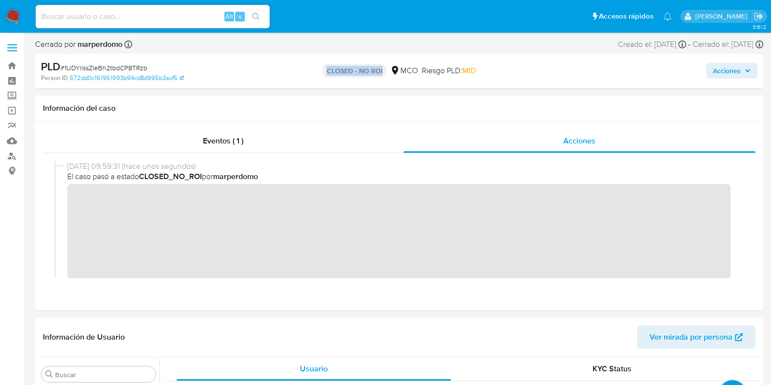
drag, startPoint x: 326, startPoint y: 71, endPoint x: 386, endPoint y: 71, distance: 60.0
click at [386, 71] on div "CLOSED - NO ROI MCO Riesgo PLD: MID" at bounding box center [399, 71] width 236 height 23
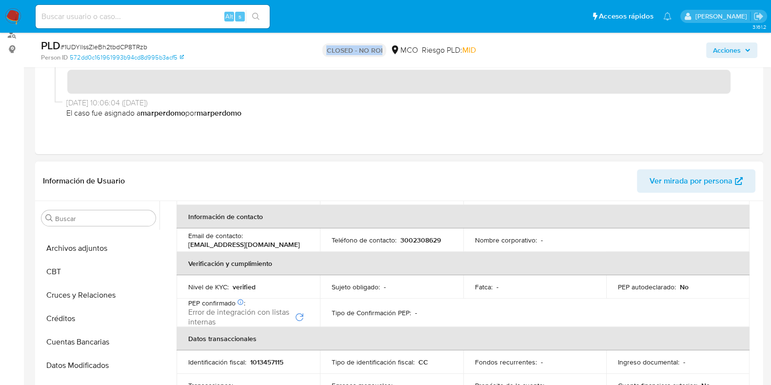
scroll to position [0, 0]
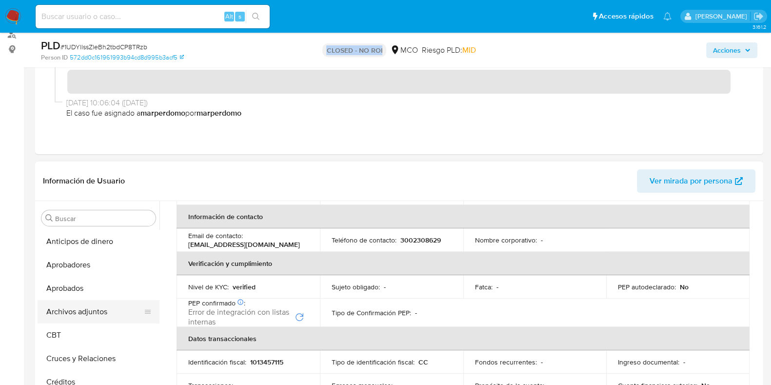
click at [100, 306] on button "Archivos adjuntos" at bounding box center [95, 311] width 114 height 23
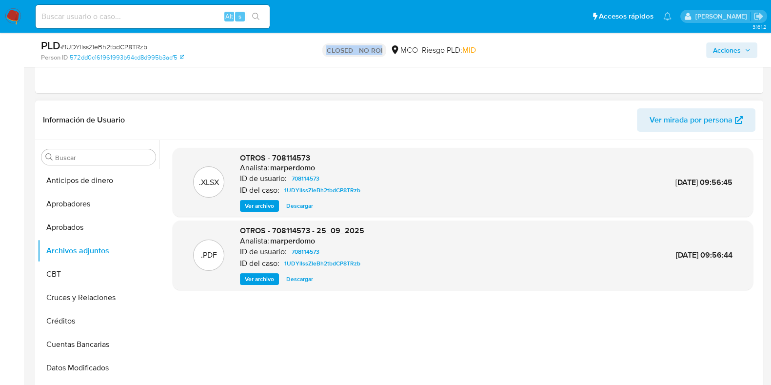
scroll to position [183, 0]
click at [259, 203] on span "Ver archivo" at bounding box center [259, 205] width 29 height 10
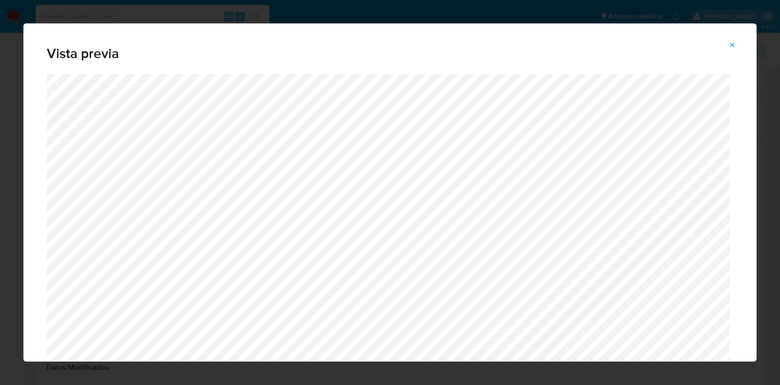
click at [730, 40] on span "Attachment preview" at bounding box center [733, 45] width 8 height 14
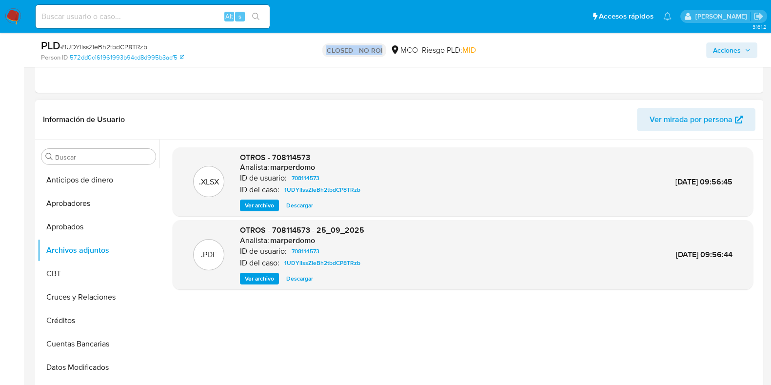
click at [247, 283] on span "Ver archivo" at bounding box center [259, 279] width 29 height 10
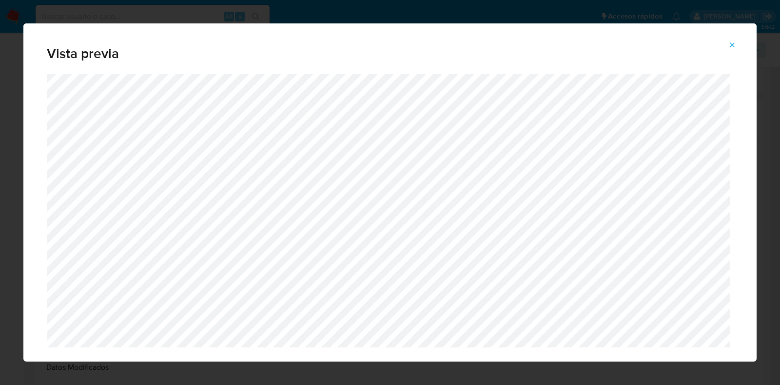
click at [734, 42] on icon "Attachment preview" at bounding box center [733, 45] width 8 height 8
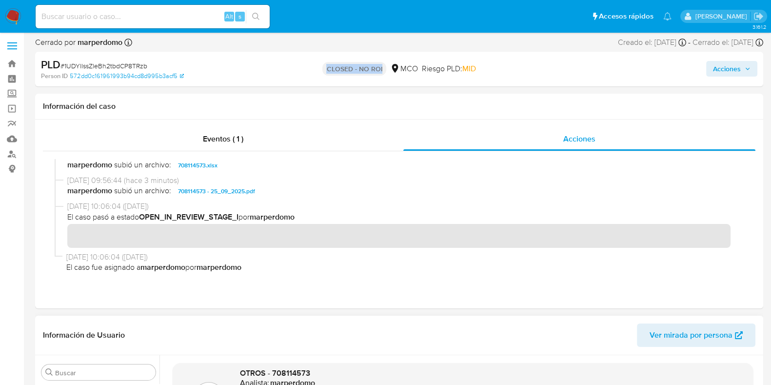
scroll to position [0, 0]
